Goal: Information Seeking & Learning: Learn about a topic

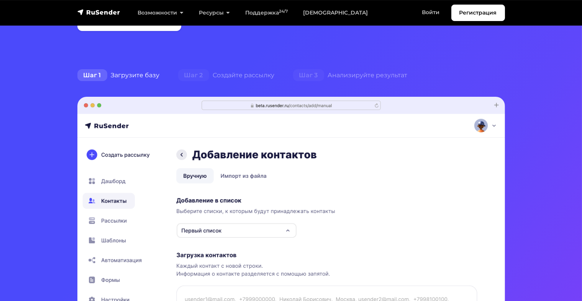
scroll to position [230, 0]
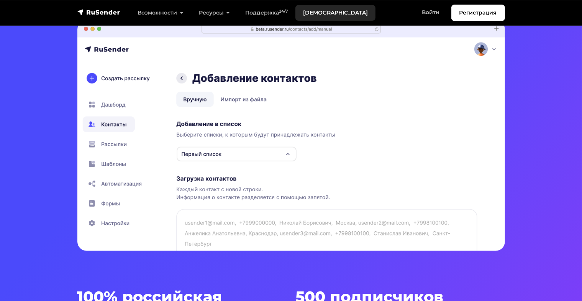
drag, startPoint x: 318, startPoint y: 14, endPoint x: 314, endPoint y: 15, distance: 4.8
click at [318, 14] on link "[DEMOGRAPHIC_DATA]" at bounding box center [335, 13] width 80 height 16
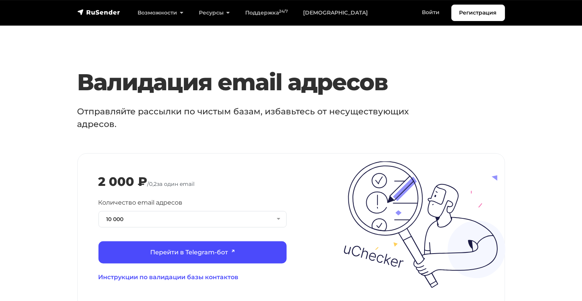
scroll to position [804, 0]
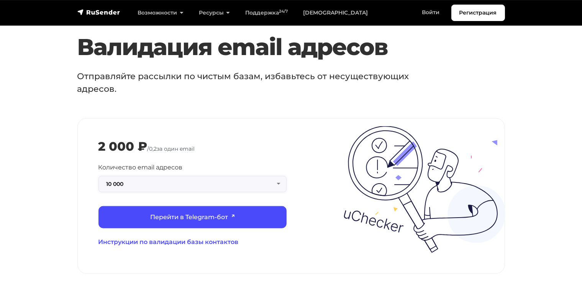
click at [279, 190] on button "10 000" at bounding box center [192, 184] width 188 height 16
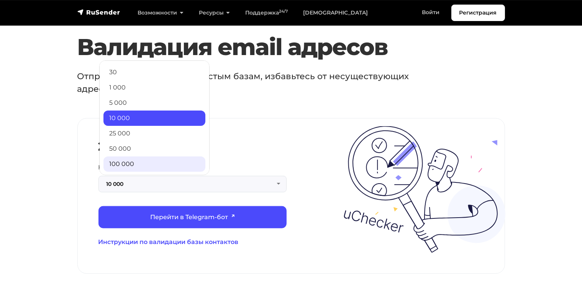
click at [127, 172] on link "100 000" at bounding box center [154, 164] width 102 height 15
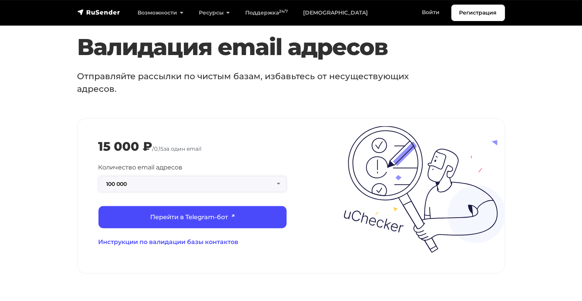
click at [278, 192] on button "100 000" at bounding box center [192, 184] width 188 height 16
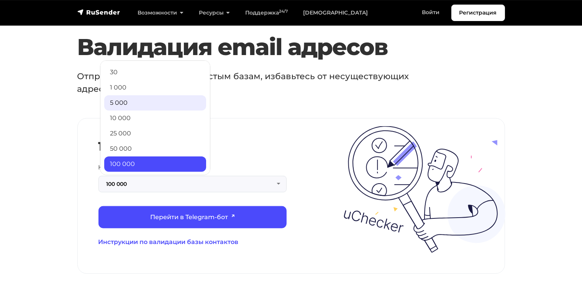
click at [124, 110] on link "5 000" at bounding box center [155, 102] width 102 height 15
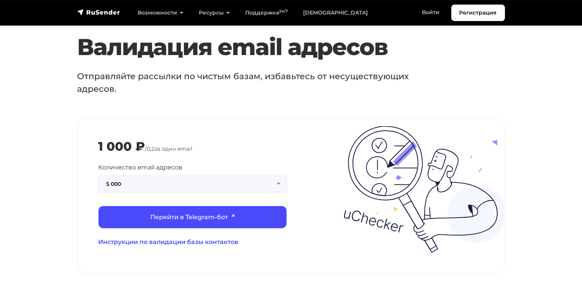
click at [279, 193] on button "5 000" at bounding box center [192, 184] width 188 height 16
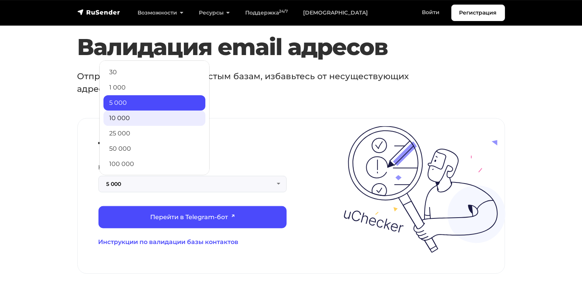
click at [119, 126] on link "10 000" at bounding box center [154, 118] width 102 height 15
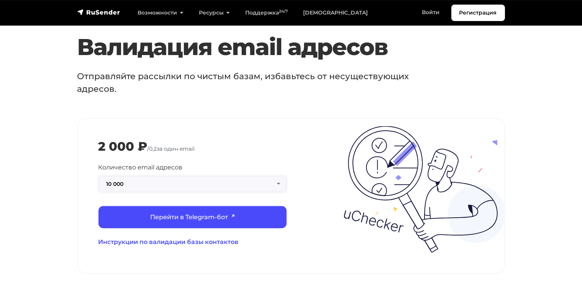
click at [280, 190] on button "10 000" at bounding box center [192, 184] width 188 height 16
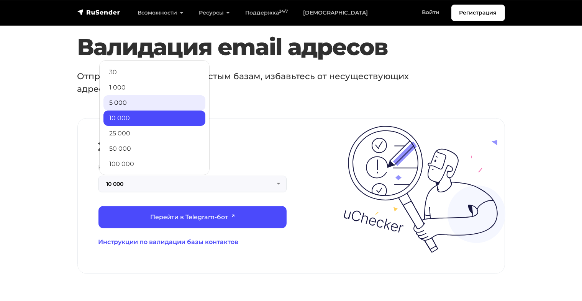
click at [123, 111] on link "5 000" at bounding box center [154, 102] width 102 height 15
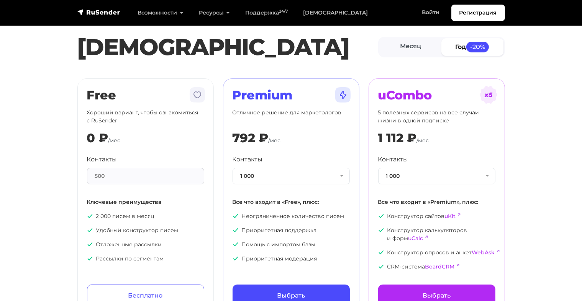
scroll to position [0, 0]
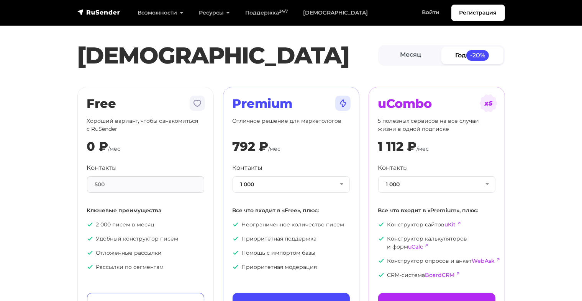
click at [155, 181] on div "500" at bounding box center [145, 185] width 117 height 16
click at [341, 184] on button "1 000" at bounding box center [290, 185] width 117 height 16
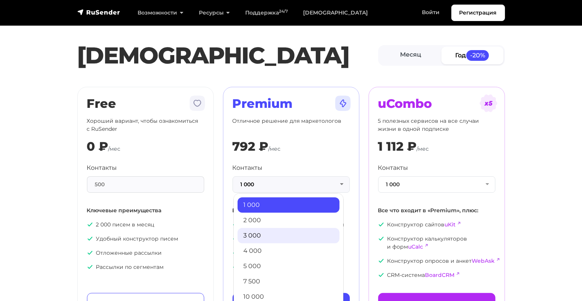
click at [245, 235] on link "3 000" at bounding box center [288, 235] width 102 height 15
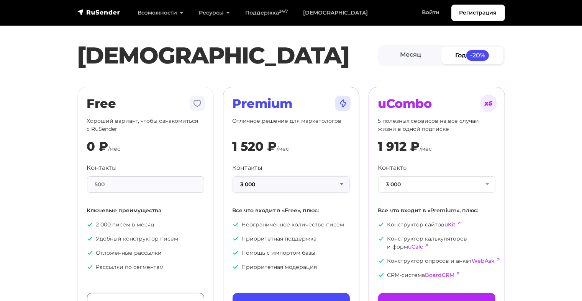
click at [340, 185] on button "3 000" at bounding box center [290, 185] width 117 height 16
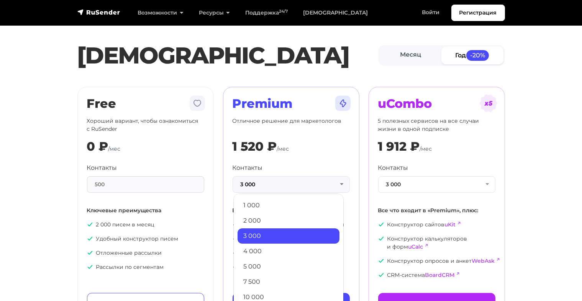
drag, startPoint x: 250, startPoint y: 266, endPoint x: 243, endPoint y: 266, distance: 6.9
click at [250, 266] on link "5 000" at bounding box center [288, 266] width 102 height 15
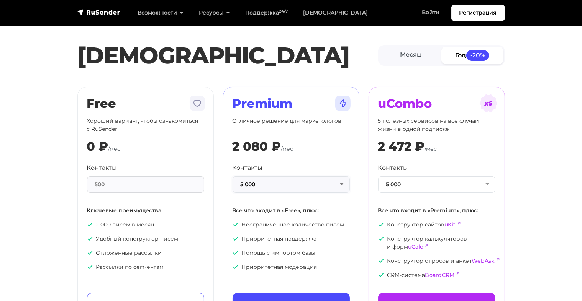
click at [342, 182] on button "5 000" at bounding box center [290, 185] width 117 height 16
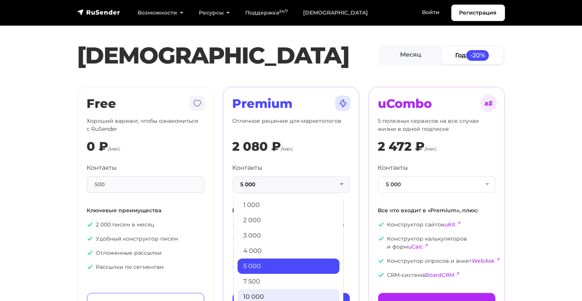
click at [257, 293] on link "10 000" at bounding box center [288, 296] width 102 height 15
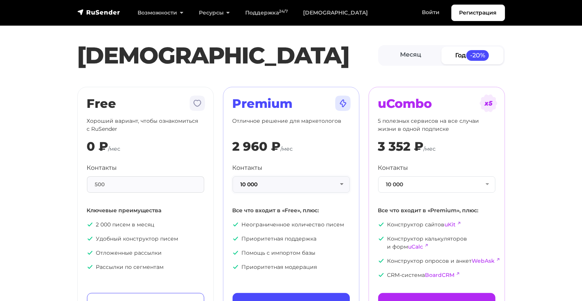
click at [342, 185] on button "10 000" at bounding box center [290, 185] width 117 height 16
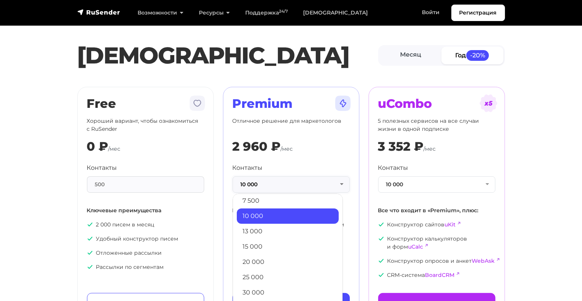
scroll to position [90, 0]
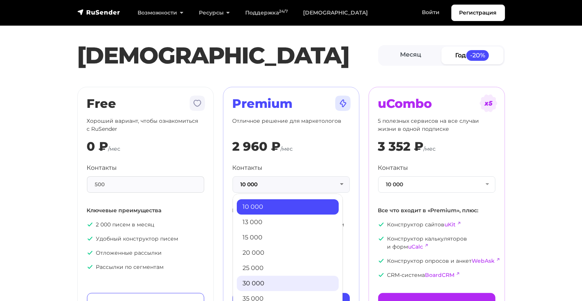
click at [258, 283] on link "30 000" at bounding box center [288, 283] width 102 height 15
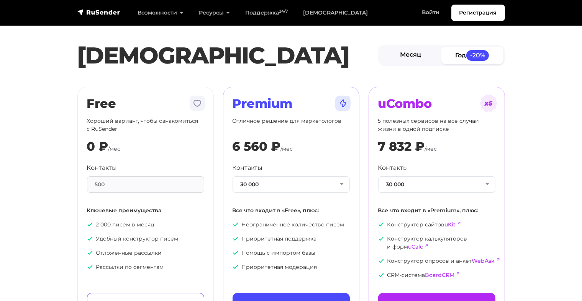
click at [408, 54] on link "Месяц" at bounding box center [410, 55] width 62 height 17
click at [459, 55] on link "Год -20%" at bounding box center [472, 55] width 62 height 17
click at [412, 55] on link "Месяц" at bounding box center [410, 55] width 62 height 17
click at [343, 183] on button "30 000" at bounding box center [290, 185] width 117 height 16
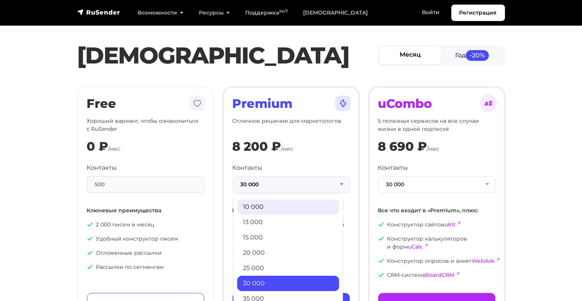
click at [262, 208] on link "10 000" at bounding box center [288, 206] width 102 height 15
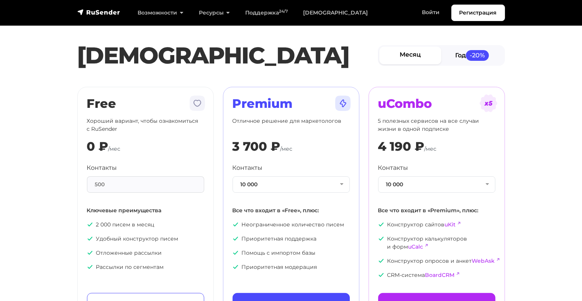
click at [455, 56] on link "Год -20%" at bounding box center [472, 55] width 62 height 17
click at [412, 56] on link "Месяц" at bounding box center [410, 55] width 62 height 17
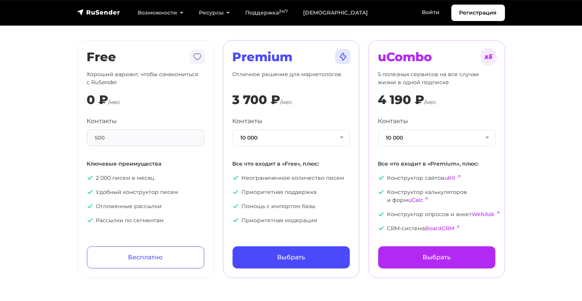
scroll to position [38, 0]
